Goal: Task Accomplishment & Management: Manage account settings

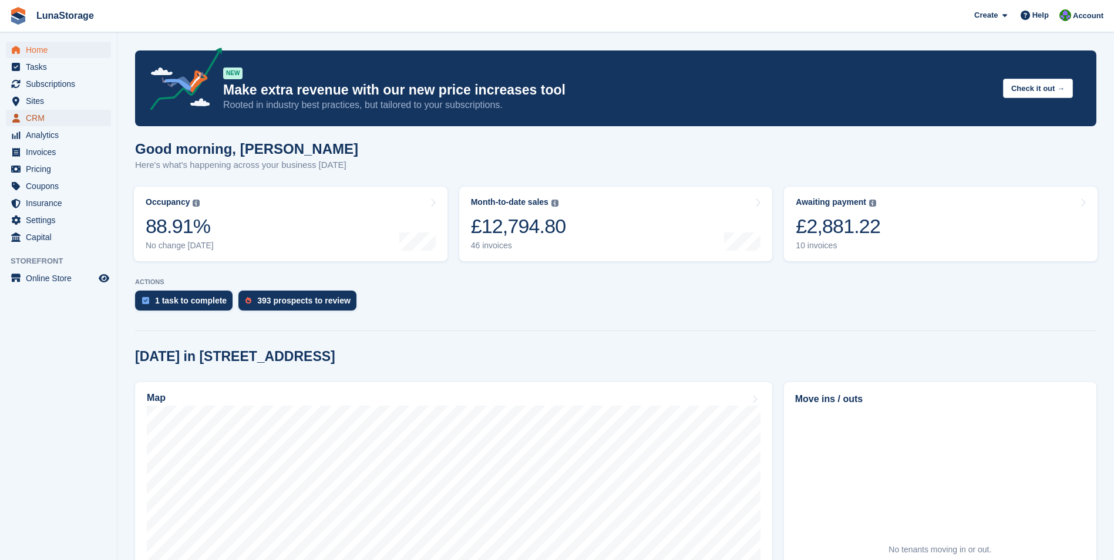
click at [34, 122] on span "CRM" at bounding box center [61, 118] width 70 height 16
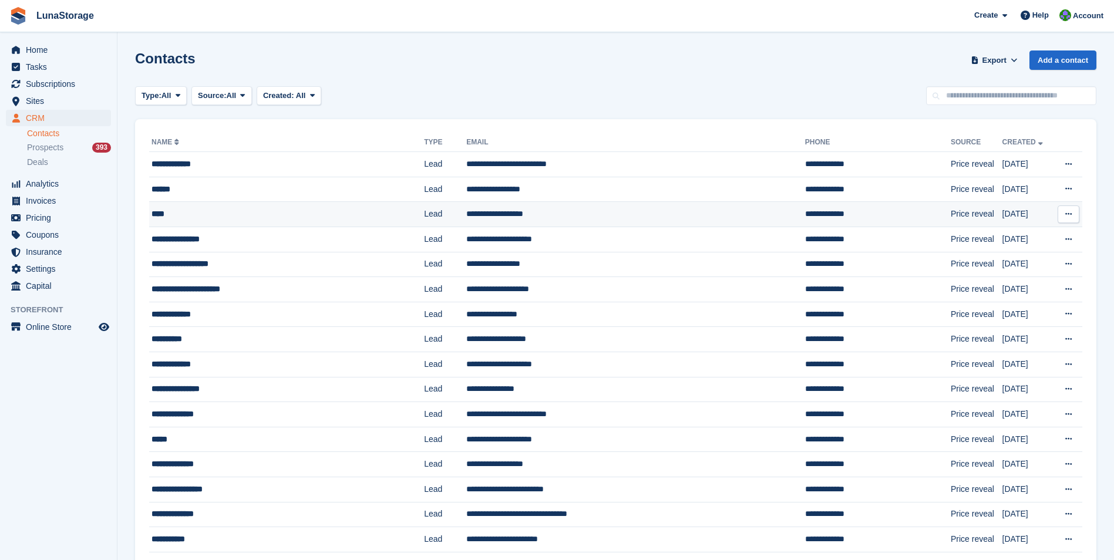
click at [155, 214] on div "****" at bounding box center [266, 214] width 230 height 12
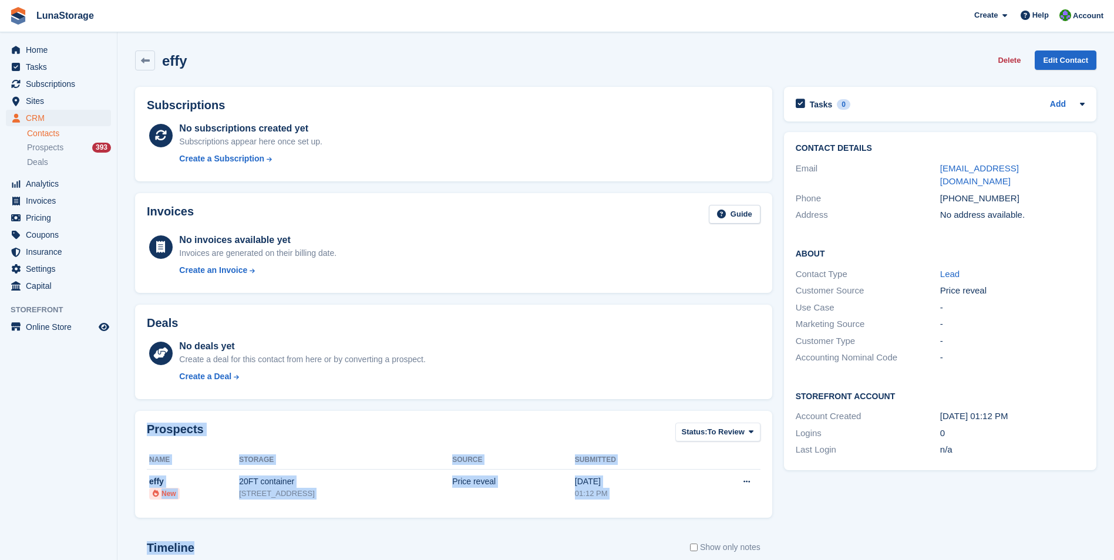
drag, startPoint x: 132, startPoint y: 412, endPoint x: 726, endPoint y: 525, distance: 605.5
click at [726, 525] on div "Subscriptions No subscriptions created yet Subscriptions appear here once set u…" at bounding box center [453, 409] width 649 height 656
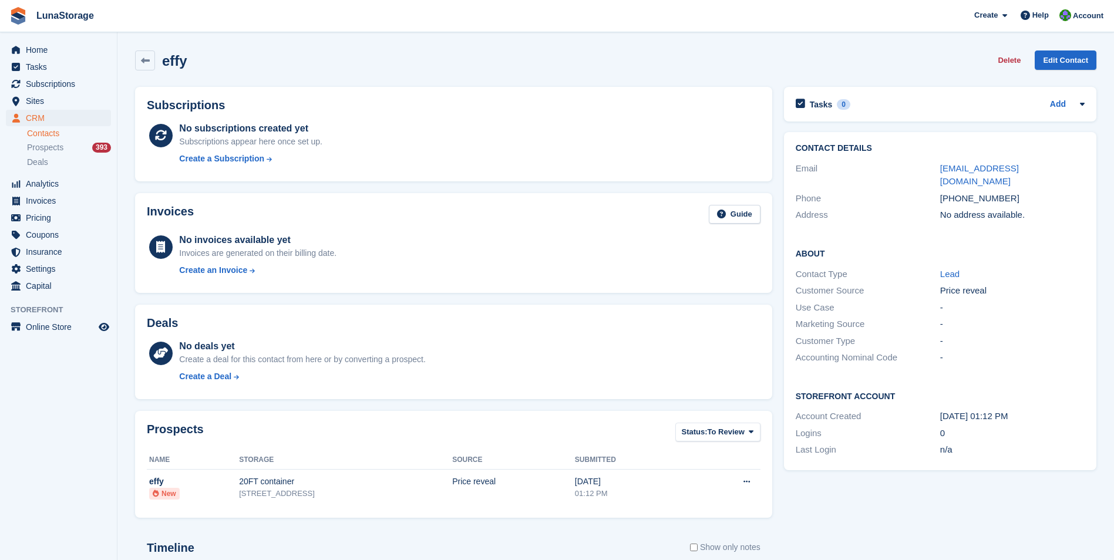
drag, startPoint x: 726, startPoint y: 525, endPoint x: 774, endPoint y: 533, distance: 48.3
click at [774, 533] on div "Subscriptions No subscriptions created yet Subscriptions appear here once set u…" at bounding box center [453, 409] width 649 height 656
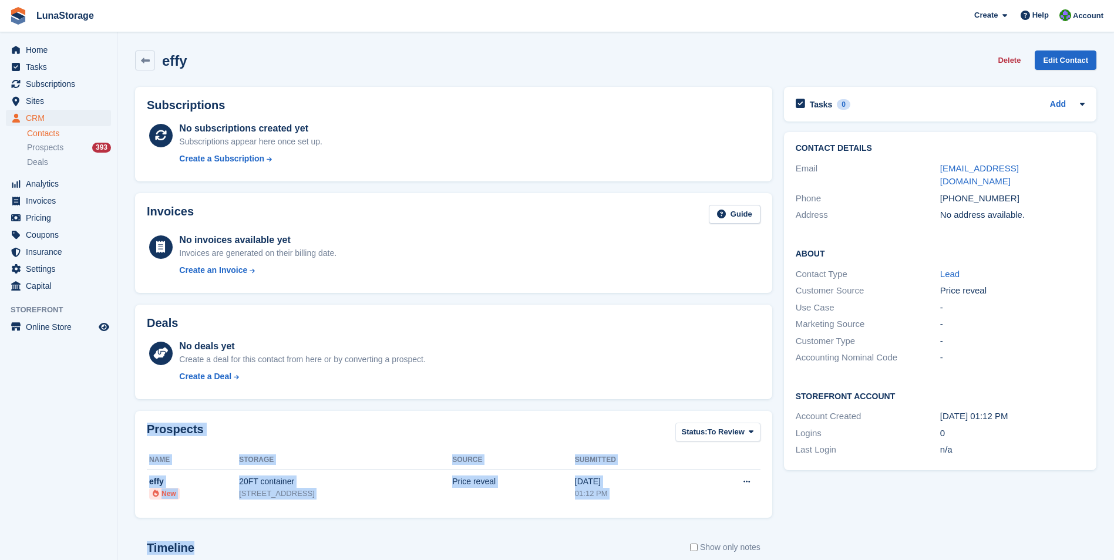
drag, startPoint x: 774, startPoint y: 533, endPoint x: 133, endPoint y: 407, distance: 652.8
click at [133, 407] on div "Subscriptions No subscriptions created yet Subscriptions appear here once set u…" at bounding box center [453, 409] width 649 height 656
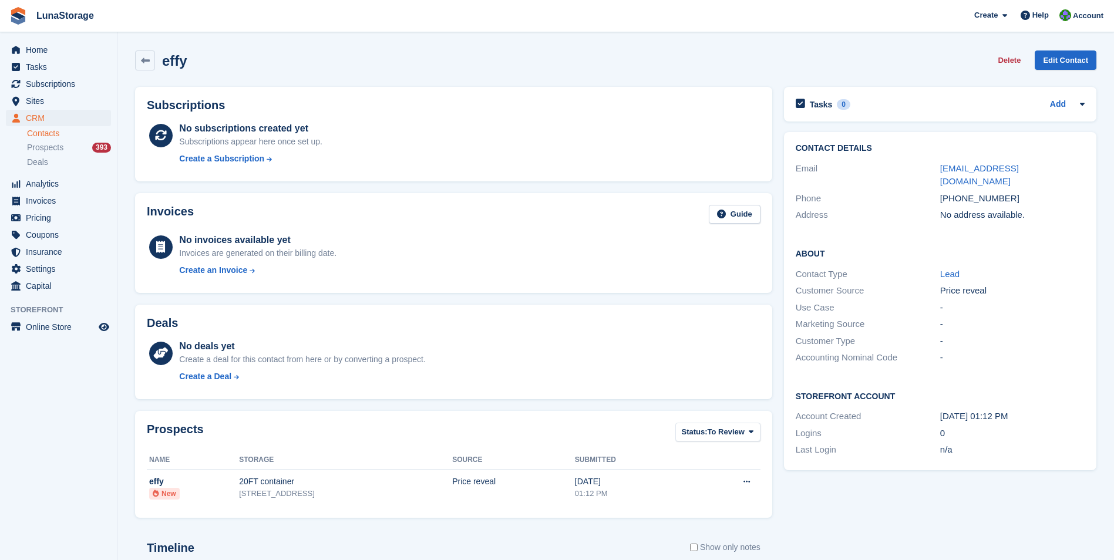
drag, startPoint x: 133, startPoint y: 407, endPoint x: 130, endPoint y: 303, distance: 104.6
click at [130, 303] on div "Deals No deals yet Create a deal for this contact from here or by converting a …" at bounding box center [453, 352] width 649 height 106
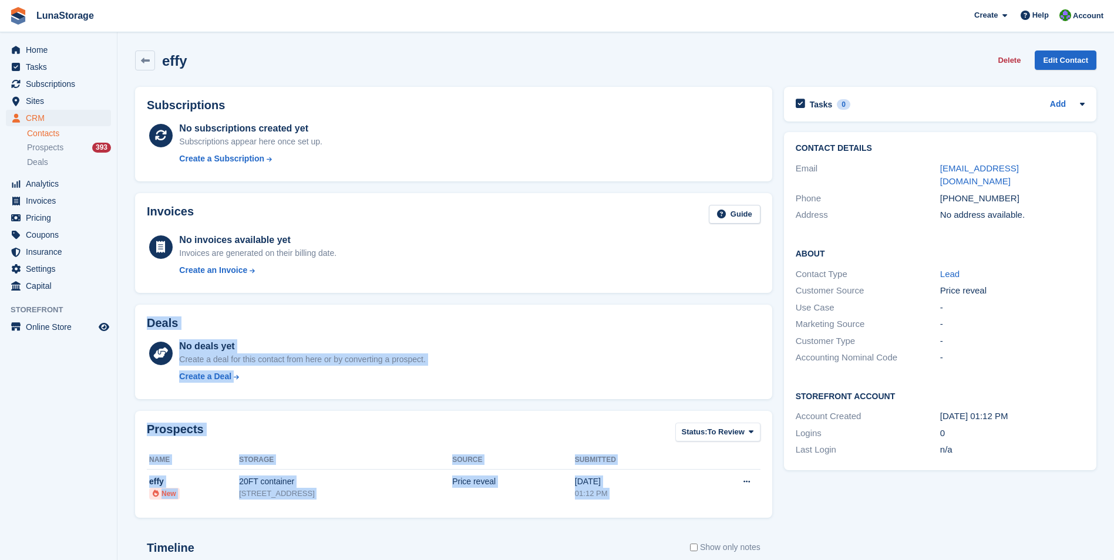
drag, startPoint x: 130, startPoint y: 303, endPoint x: 765, endPoint y: 510, distance: 667.5
click at [765, 510] on div "Subscriptions No subscriptions created yet Subscriptions appear here once set u…" at bounding box center [453, 409] width 649 height 656
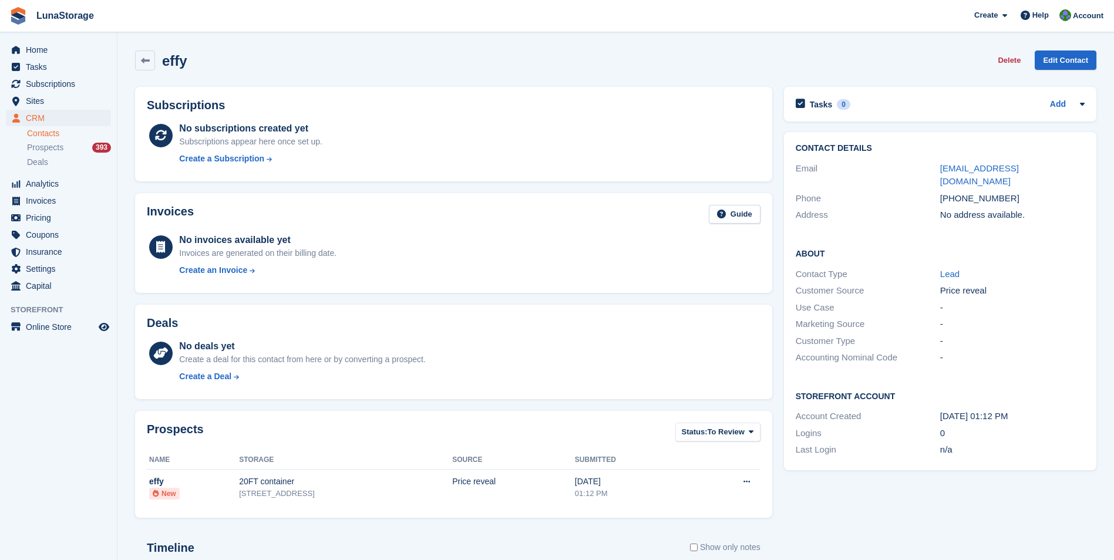
drag, startPoint x: 765, startPoint y: 510, endPoint x: 779, endPoint y: 523, distance: 19.1
click at [779, 523] on div "Tasks 0 Add No tasks related to effy Contact Details Email esseffy00@gmail.com …" at bounding box center [940, 409] width 324 height 656
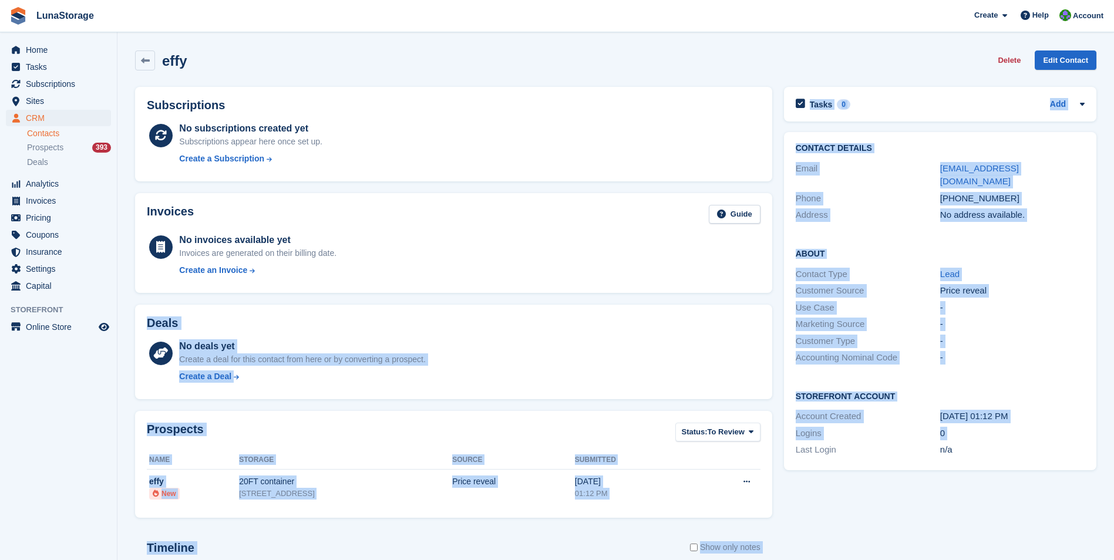
drag, startPoint x: 779, startPoint y: 523, endPoint x: 132, endPoint y: 299, distance: 684.6
click at [132, 299] on div "Subscriptions No subscriptions created yet Subscriptions appear here once set u…" at bounding box center [615, 409] width 973 height 656
click at [132, 299] on div "Deals No deals yet Create a deal for this contact from here or by converting a …" at bounding box center [453, 352] width 649 height 106
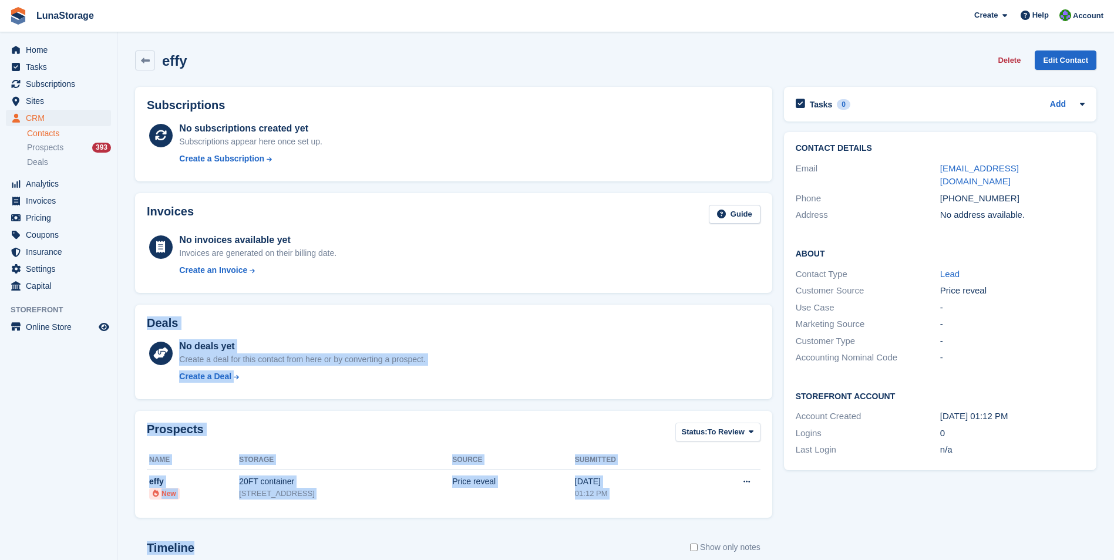
drag, startPoint x: 132, startPoint y: 299, endPoint x: 775, endPoint y: 524, distance: 681.1
click at [775, 524] on div "Subscriptions No subscriptions created yet Subscriptions appear here once set u…" at bounding box center [453, 409] width 649 height 656
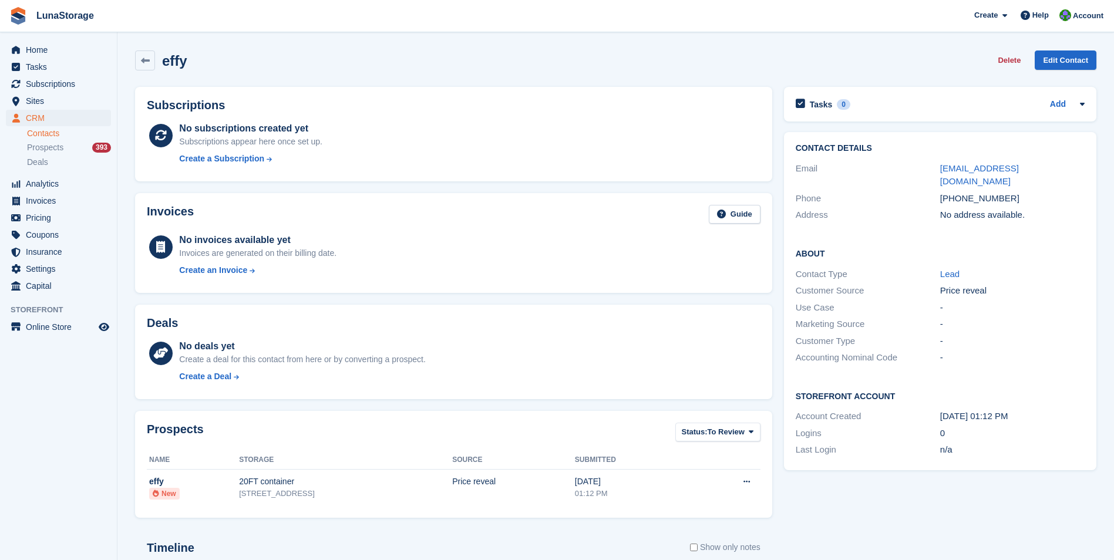
click at [775, 524] on div "Subscriptions No subscriptions created yet Subscriptions appear here once set u…" at bounding box center [453, 409] width 649 height 656
click at [150, 62] on link at bounding box center [145, 60] width 20 height 20
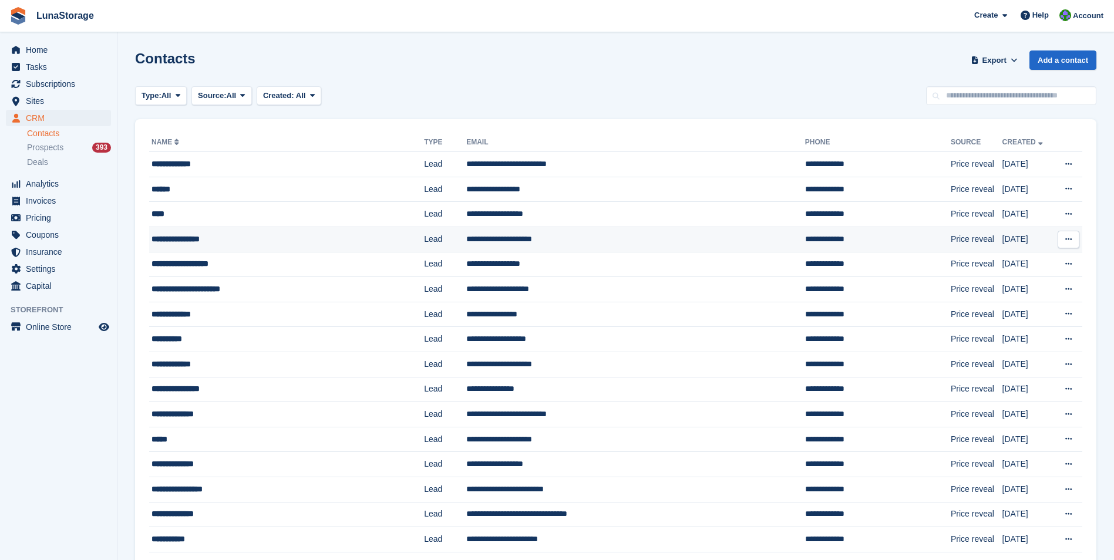
click at [188, 244] on div "**********" at bounding box center [266, 239] width 230 height 12
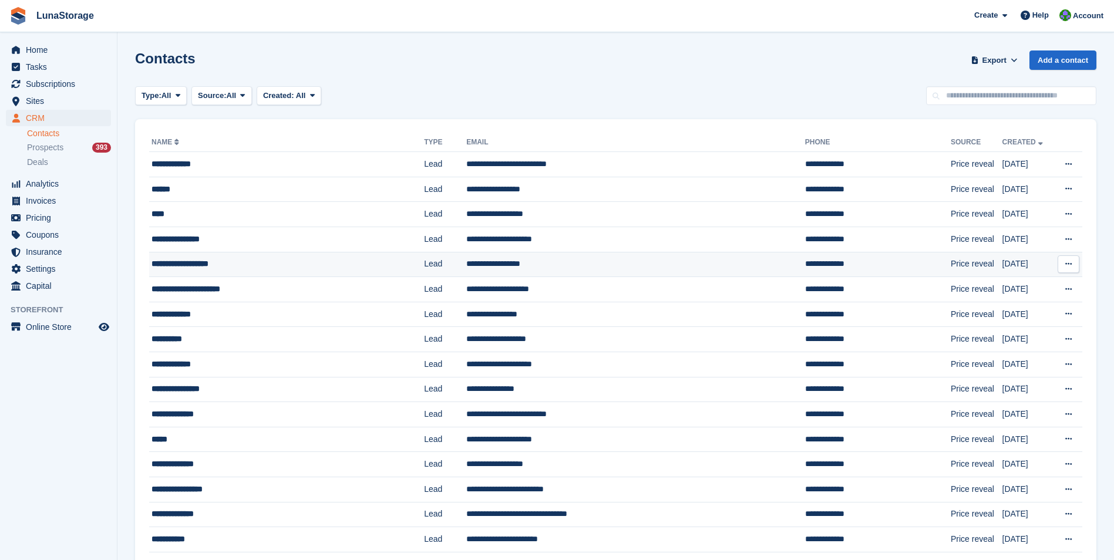
click at [204, 265] on div "**********" at bounding box center [266, 264] width 230 height 12
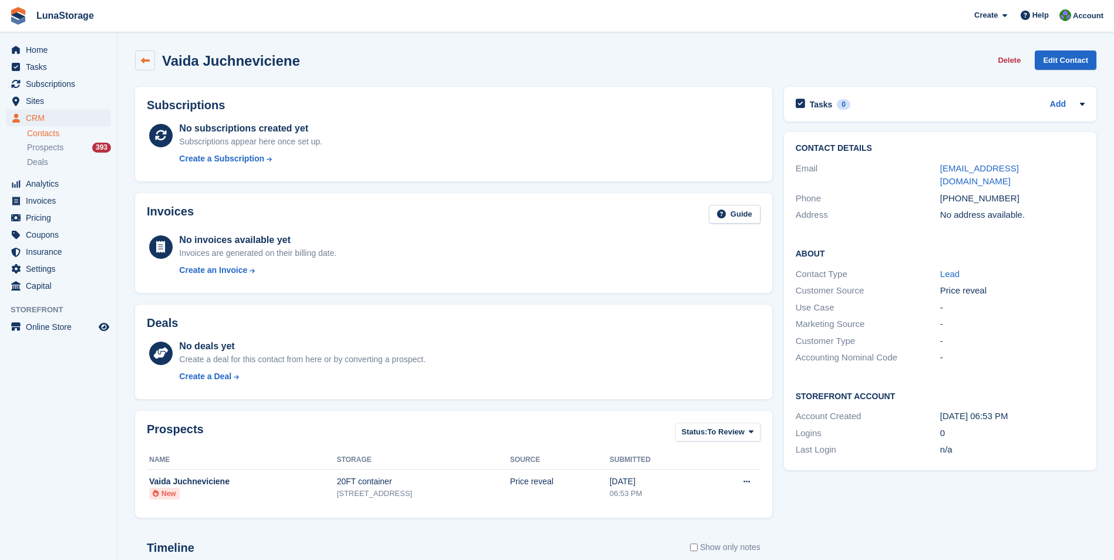
click at [143, 57] on icon at bounding box center [145, 60] width 9 height 9
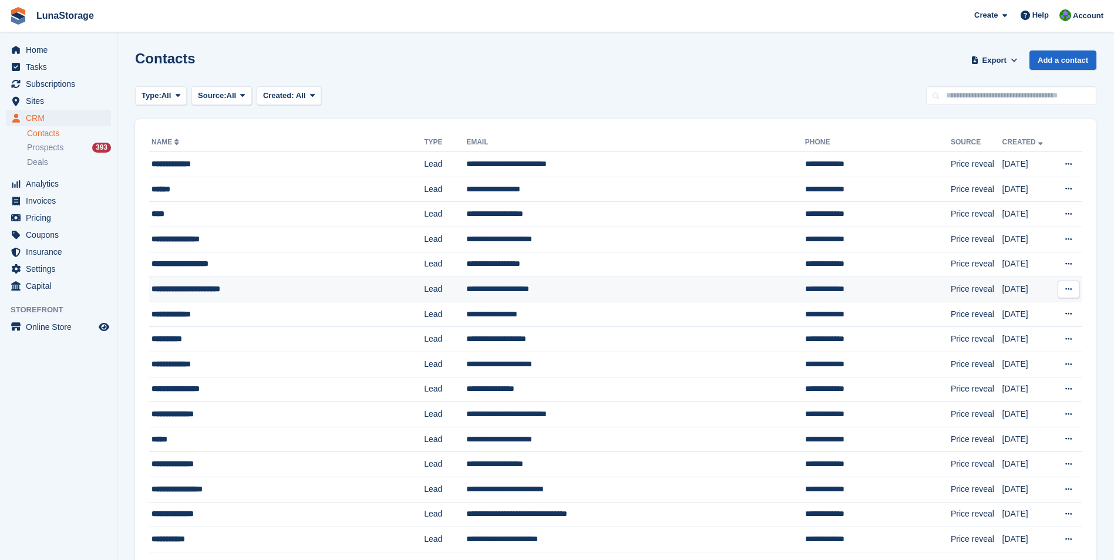
click at [187, 285] on div "**********" at bounding box center [266, 289] width 230 height 12
